Goal: Book appointment/travel/reservation

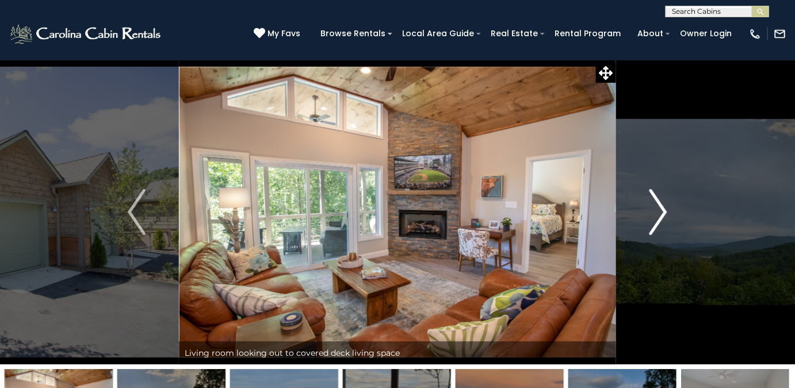
click at [657, 219] on img "Next" at bounding box center [658, 212] width 17 height 46
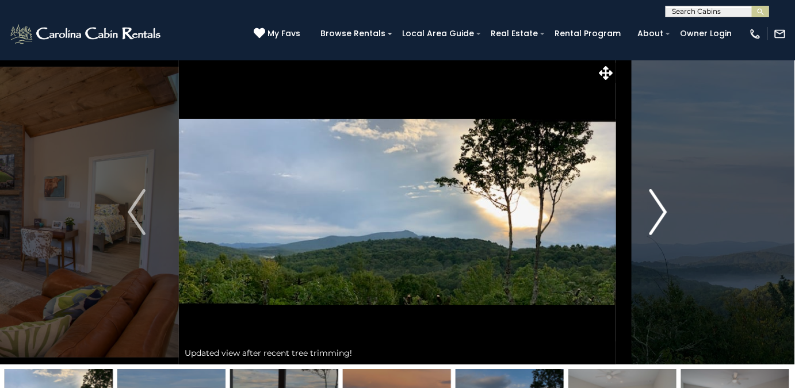
click at [655, 215] on img "Next" at bounding box center [658, 212] width 17 height 46
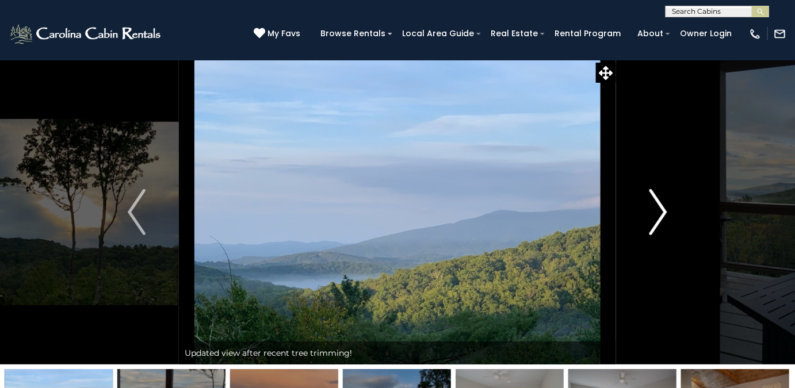
click at [660, 219] on img "Next" at bounding box center [658, 212] width 17 height 46
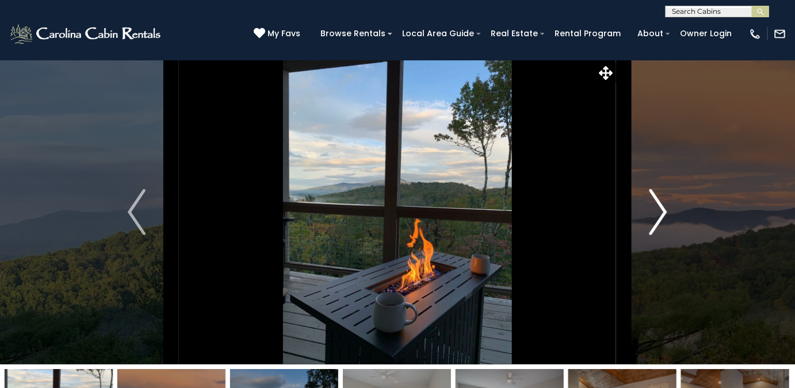
click at [658, 221] on img "Next" at bounding box center [658, 212] width 17 height 46
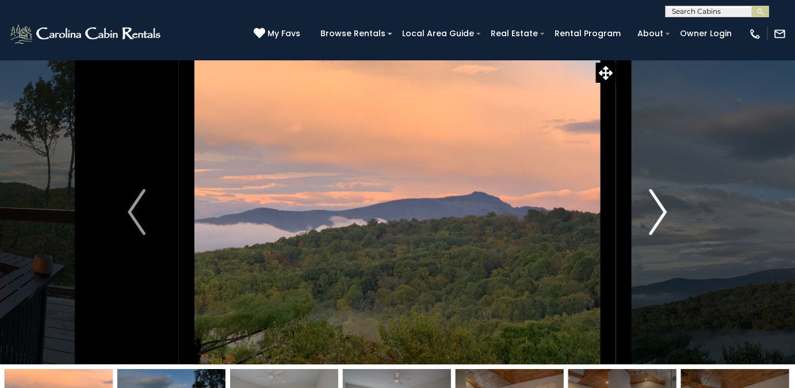
click at [661, 217] on img "Next" at bounding box center [658, 212] width 17 height 46
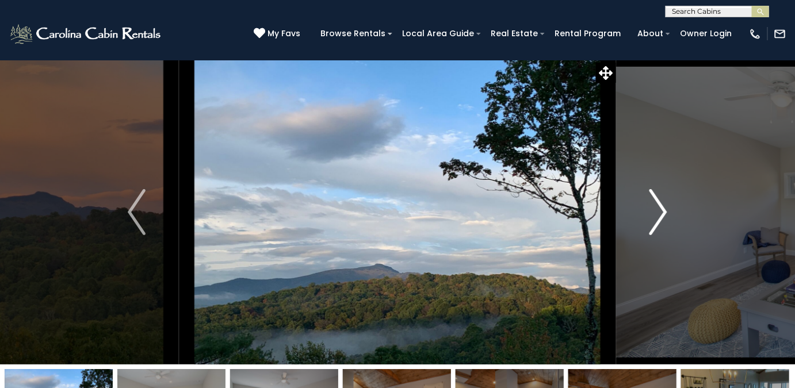
click at [657, 218] on img "Next" at bounding box center [658, 212] width 17 height 46
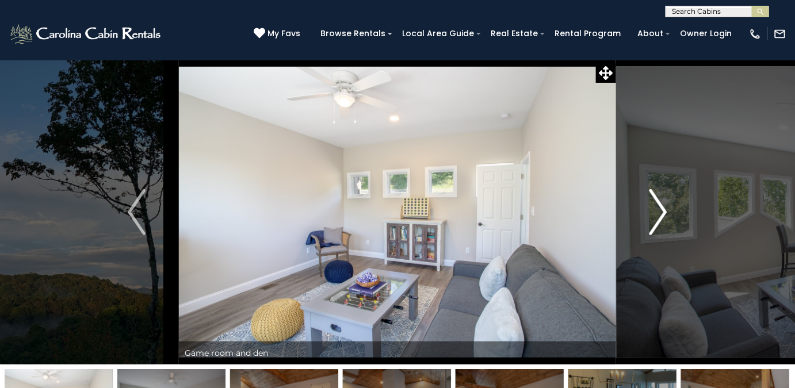
click at [655, 219] on img "Next" at bounding box center [658, 212] width 17 height 46
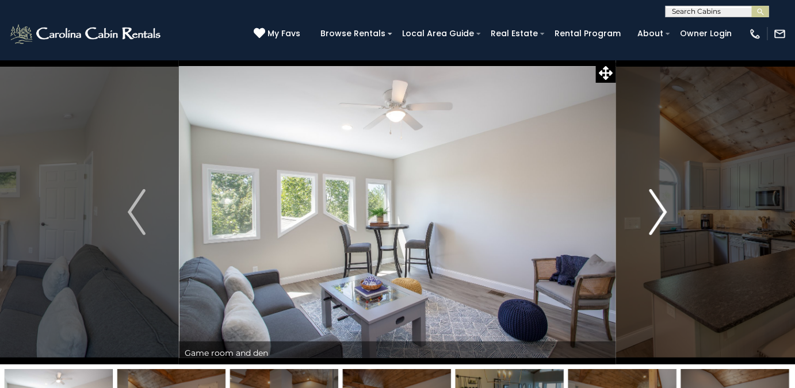
click at [657, 216] on img "Next" at bounding box center [658, 212] width 17 height 46
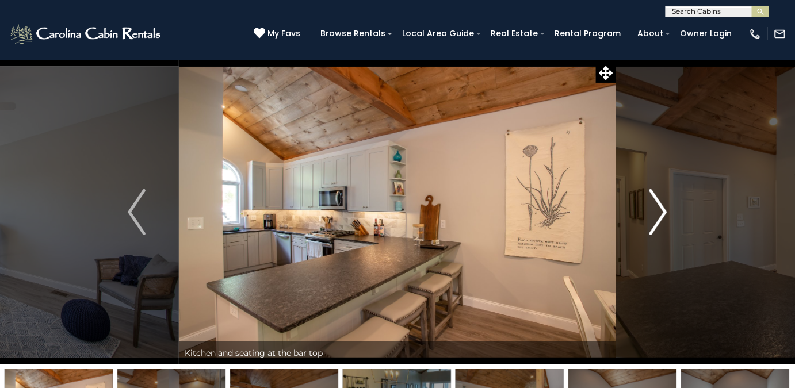
click at [657, 216] on img "Next" at bounding box center [658, 212] width 17 height 46
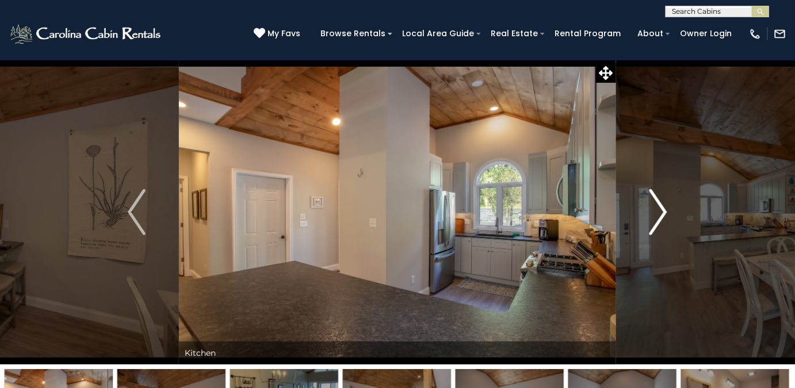
click at [657, 223] on img "Next" at bounding box center [658, 212] width 17 height 46
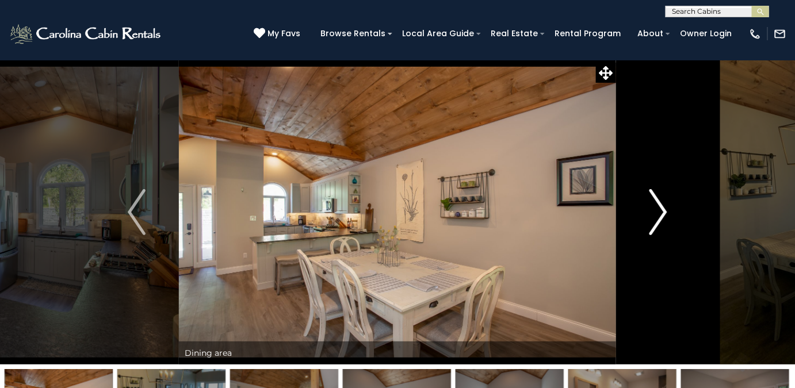
click at [655, 219] on img "Next" at bounding box center [658, 212] width 17 height 46
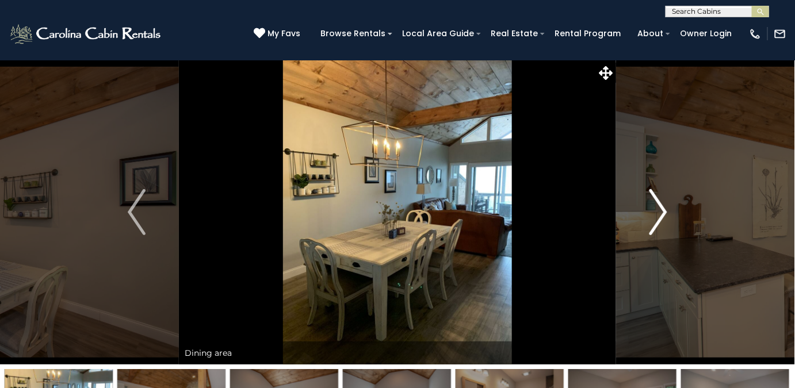
click at [656, 211] on img "Next" at bounding box center [658, 212] width 17 height 46
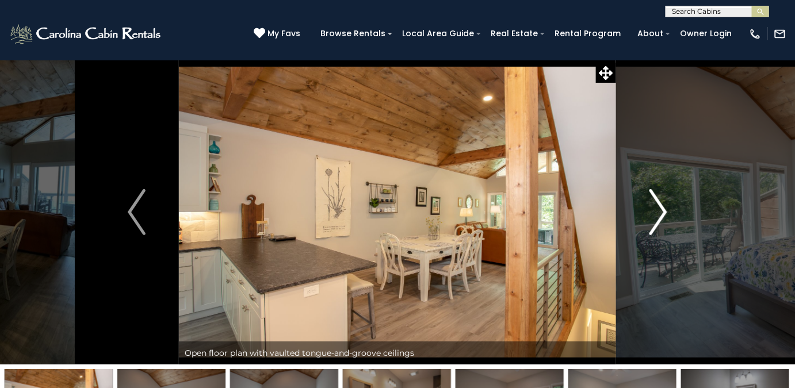
click at [657, 219] on img "Next" at bounding box center [658, 212] width 17 height 46
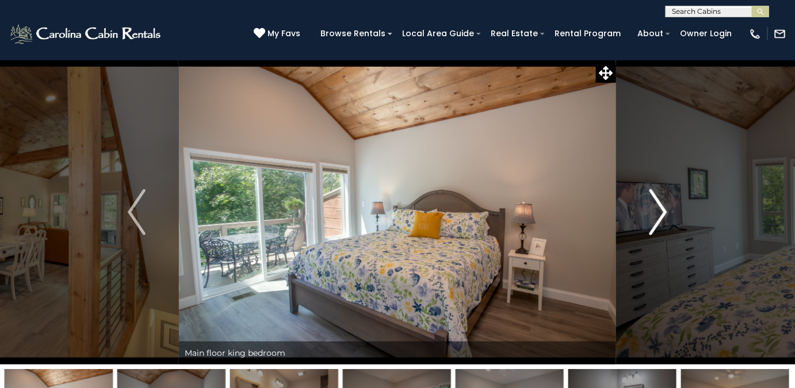
click at [658, 218] on img "Next" at bounding box center [658, 212] width 17 height 46
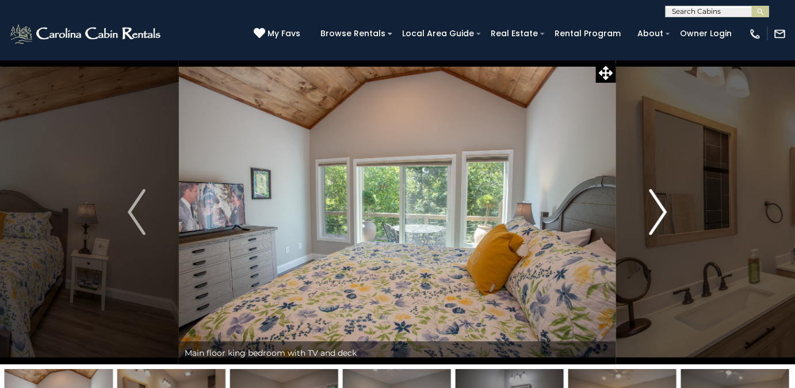
click at [661, 218] on img "Next" at bounding box center [658, 212] width 17 height 46
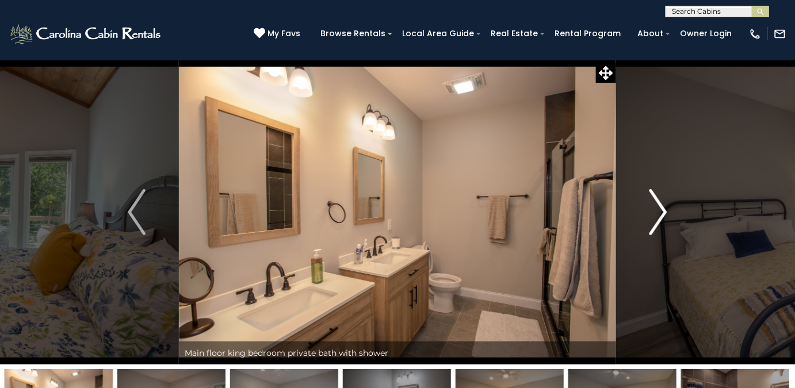
click at [659, 220] on img "Next" at bounding box center [658, 212] width 17 height 46
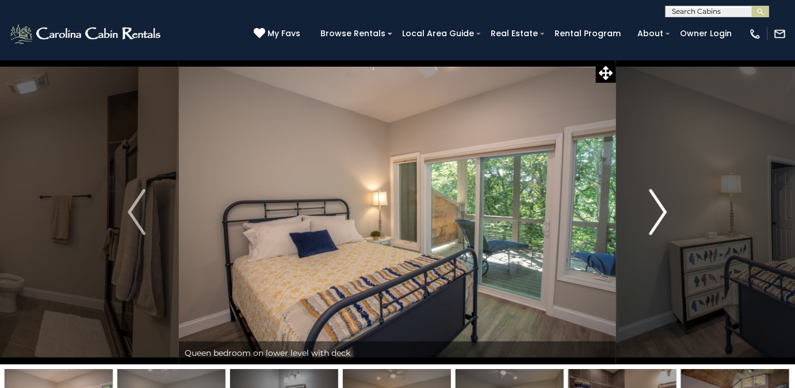
click at [661, 215] on img "Next" at bounding box center [658, 212] width 17 height 46
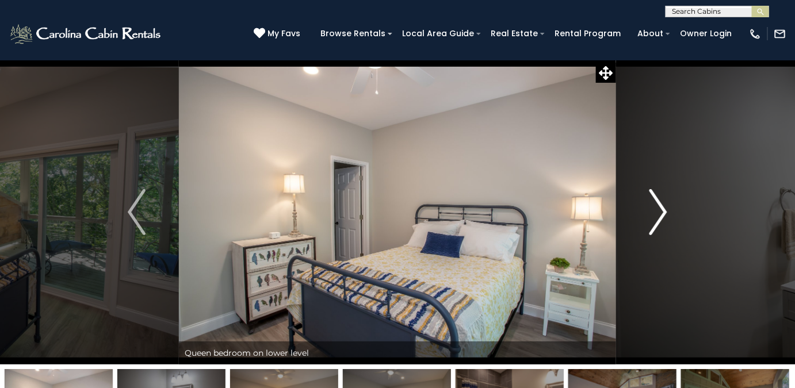
click at [648, 213] on button "Next" at bounding box center [658, 212] width 85 height 305
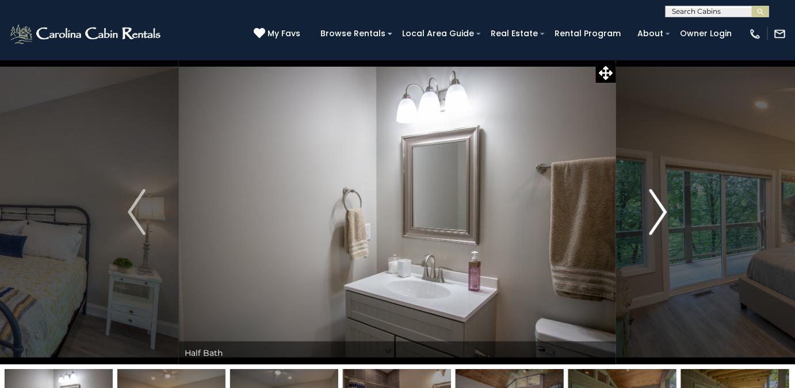
click at [660, 216] on img "Next" at bounding box center [658, 212] width 17 height 46
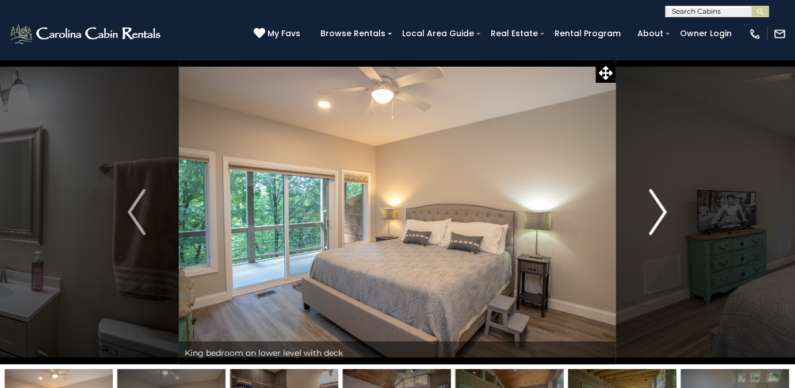
click at [659, 215] on img "Next" at bounding box center [658, 212] width 17 height 46
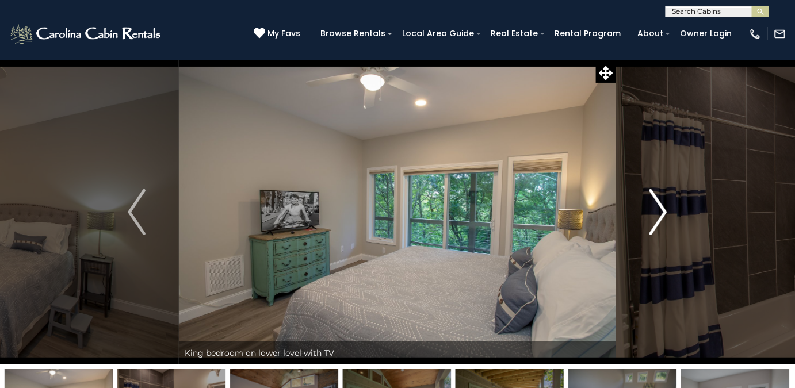
click at [655, 222] on img "Next" at bounding box center [658, 212] width 17 height 46
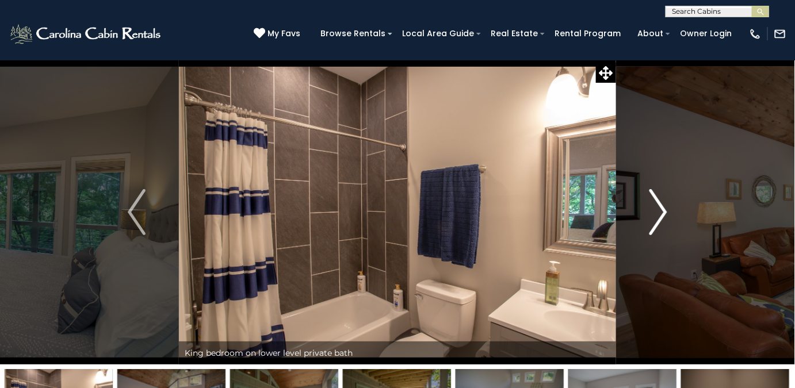
click at [659, 219] on img "Next" at bounding box center [658, 212] width 17 height 46
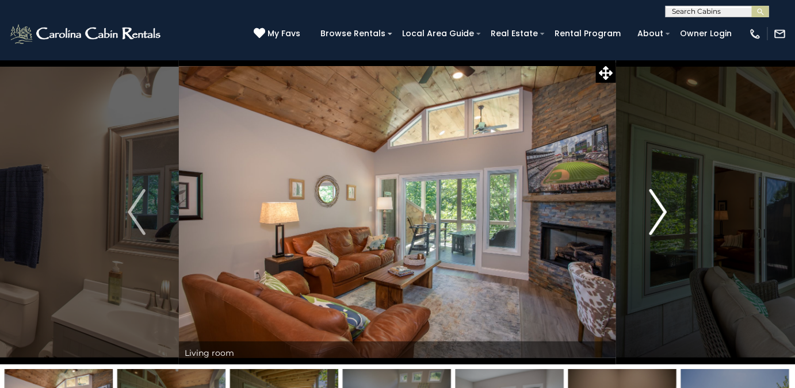
click at [664, 219] on img "Next" at bounding box center [658, 212] width 17 height 46
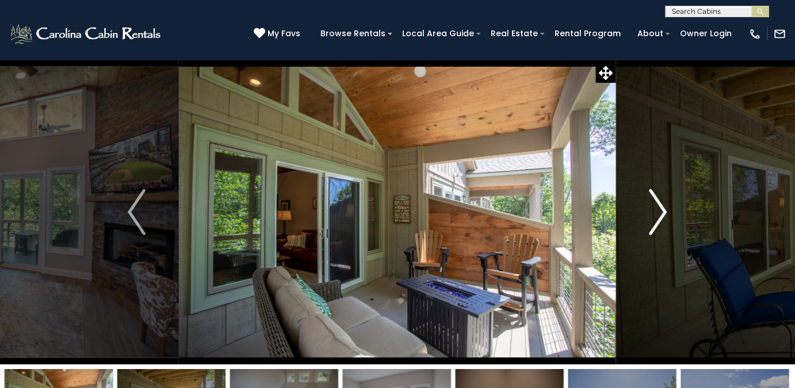
click at [661, 218] on img "Next" at bounding box center [658, 212] width 17 height 46
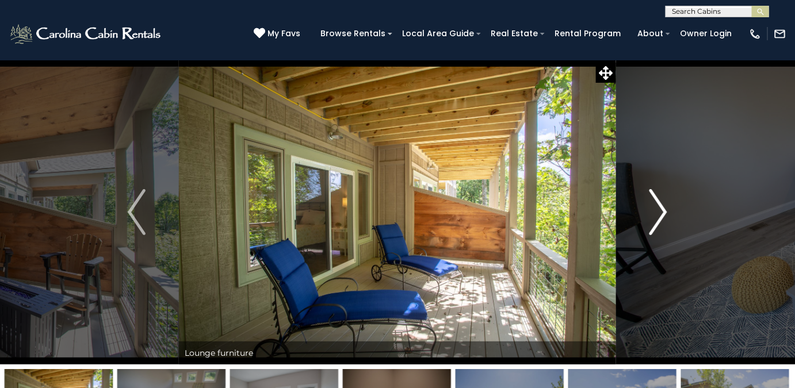
click at [659, 219] on img "Next" at bounding box center [658, 212] width 17 height 46
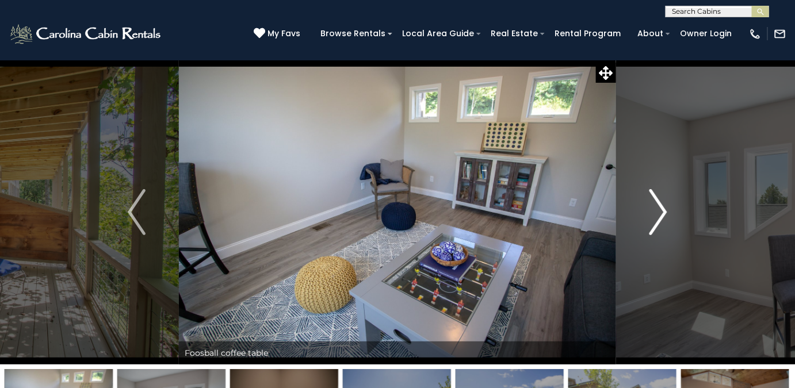
click at [657, 217] on img "Next" at bounding box center [658, 212] width 17 height 46
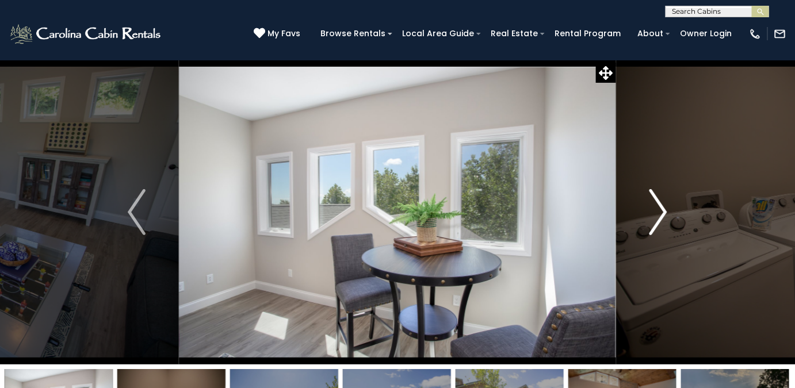
click at [658, 222] on img "Next" at bounding box center [658, 212] width 17 height 46
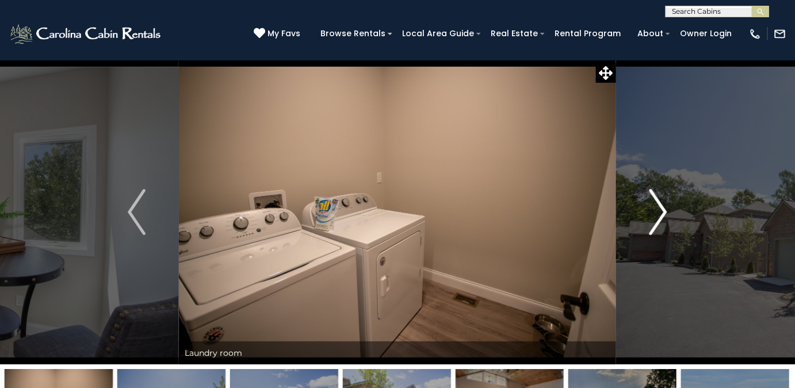
click at [657, 220] on img "Next" at bounding box center [658, 212] width 17 height 46
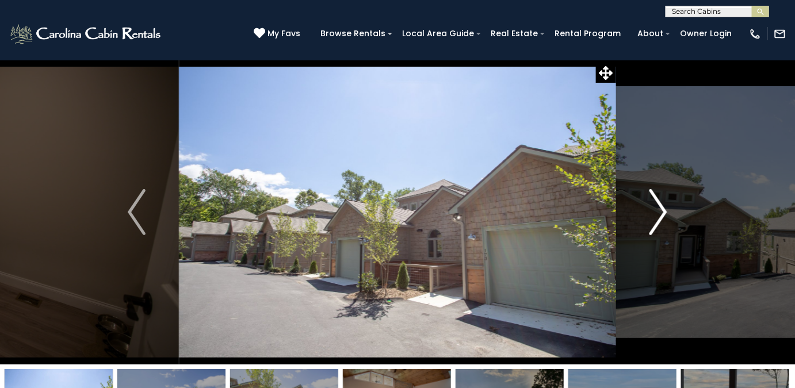
click at [665, 223] on img "Next" at bounding box center [658, 212] width 17 height 46
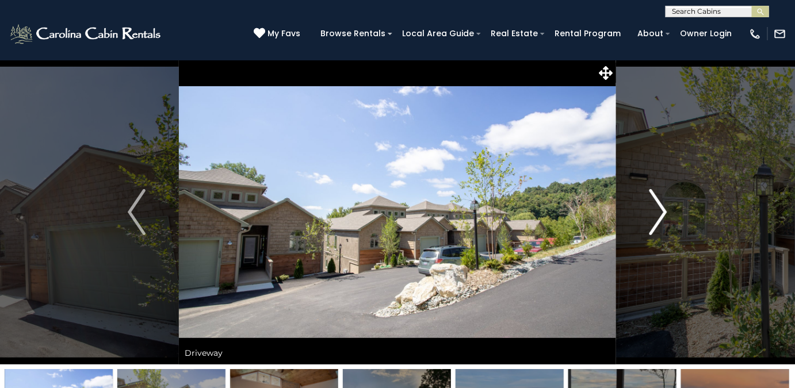
click at [658, 205] on img "Next" at bounding box center [658, 212] width 17 height 46
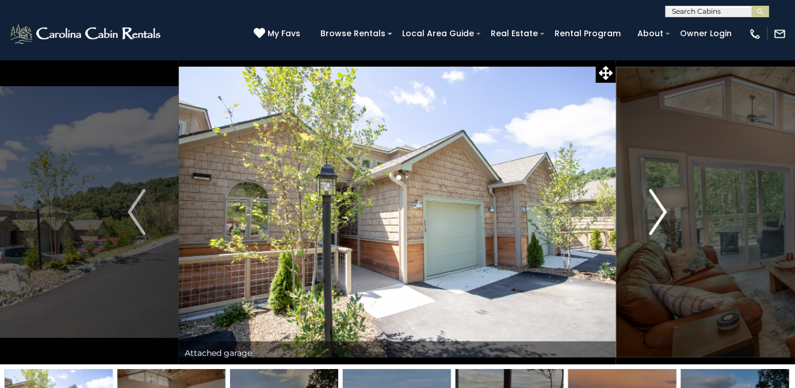
click at [659, 220] on img "Next" at bounding box center [658, 212] width 17 height 46
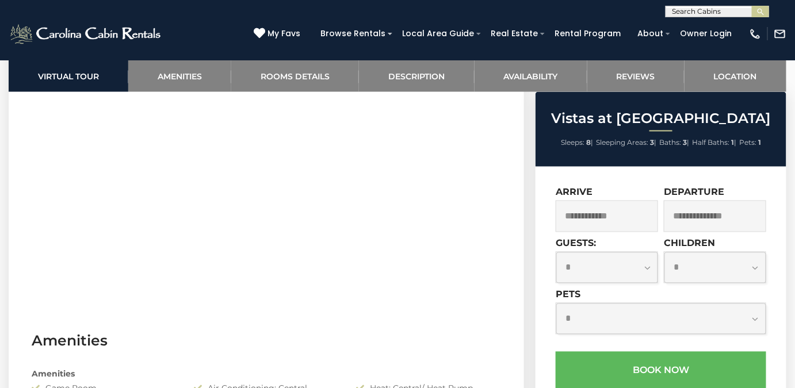
scroll to position [596, 0]
click at [613, 223] on input "text" at bounding box center [607, 217] width 102 height 32
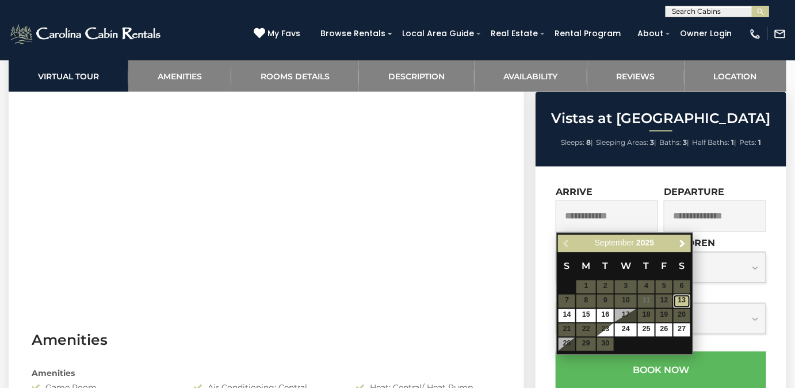
click at [681, 306] on link "13" at bounding box center [682, 301] width 17 height 13
type input "**********"
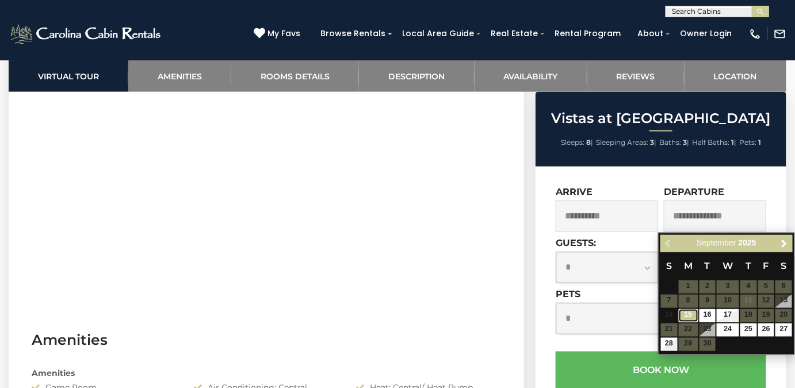
click at [688, 319] on link "15" at bounding box center [689, 316] width 20 height 13
type input "**********"
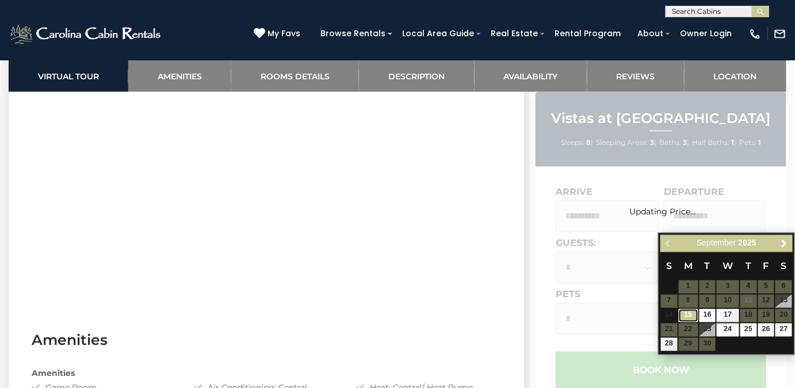
click at [688, 316] on link "15" at bounding box center [689, 316] width 20 height 13
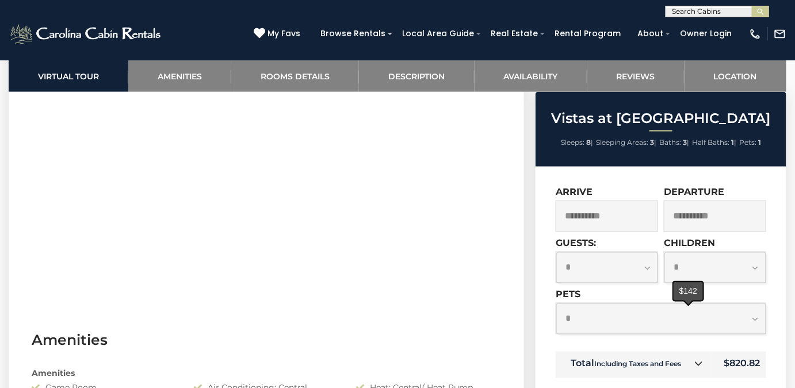
click at [751, 318] on select "**********" at bounding box center [660, 319] width 209 height 31
select select "*"
click at [556, 304] on select "**********" at bounding box center [660, 319] width 209 height 31
click at [640, 264] on select "**********" at bounding box center [606, 268] width 101 height 31
select select "*"
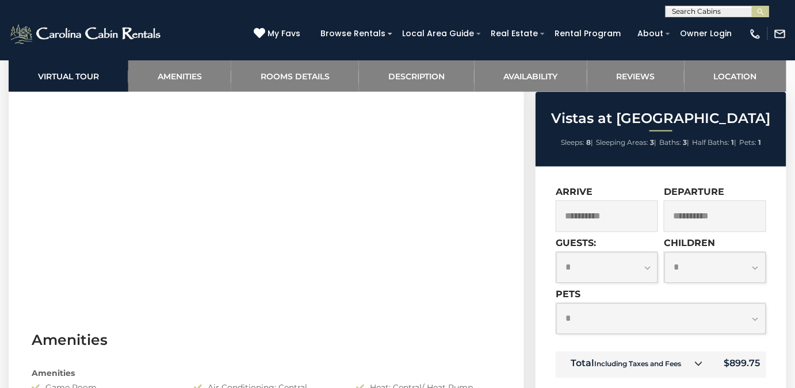
click at [556, 253] on select "**********" at bounding box center [606, 268] width 101 height 31
click at [750, 269] on select "**********" at bounding box center [715, 268] width 101 height 31
select select "*"
click at [665, 253] on select "**********" at bounding box center [715, 268] width 101 height 31
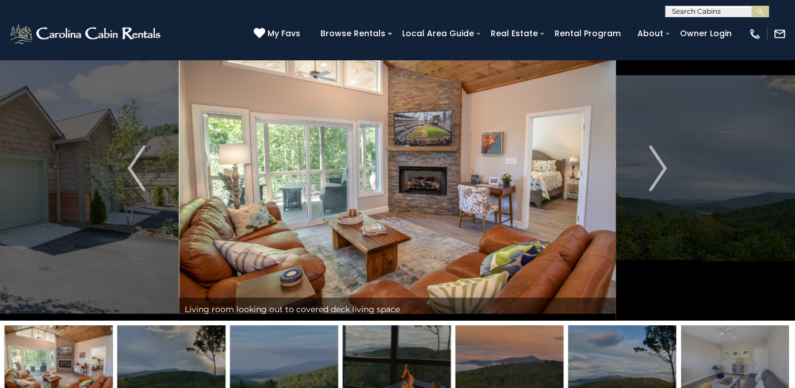
scroll to position [0, 0]
